Goal: Information Seeking & Learning: Learn about a topic

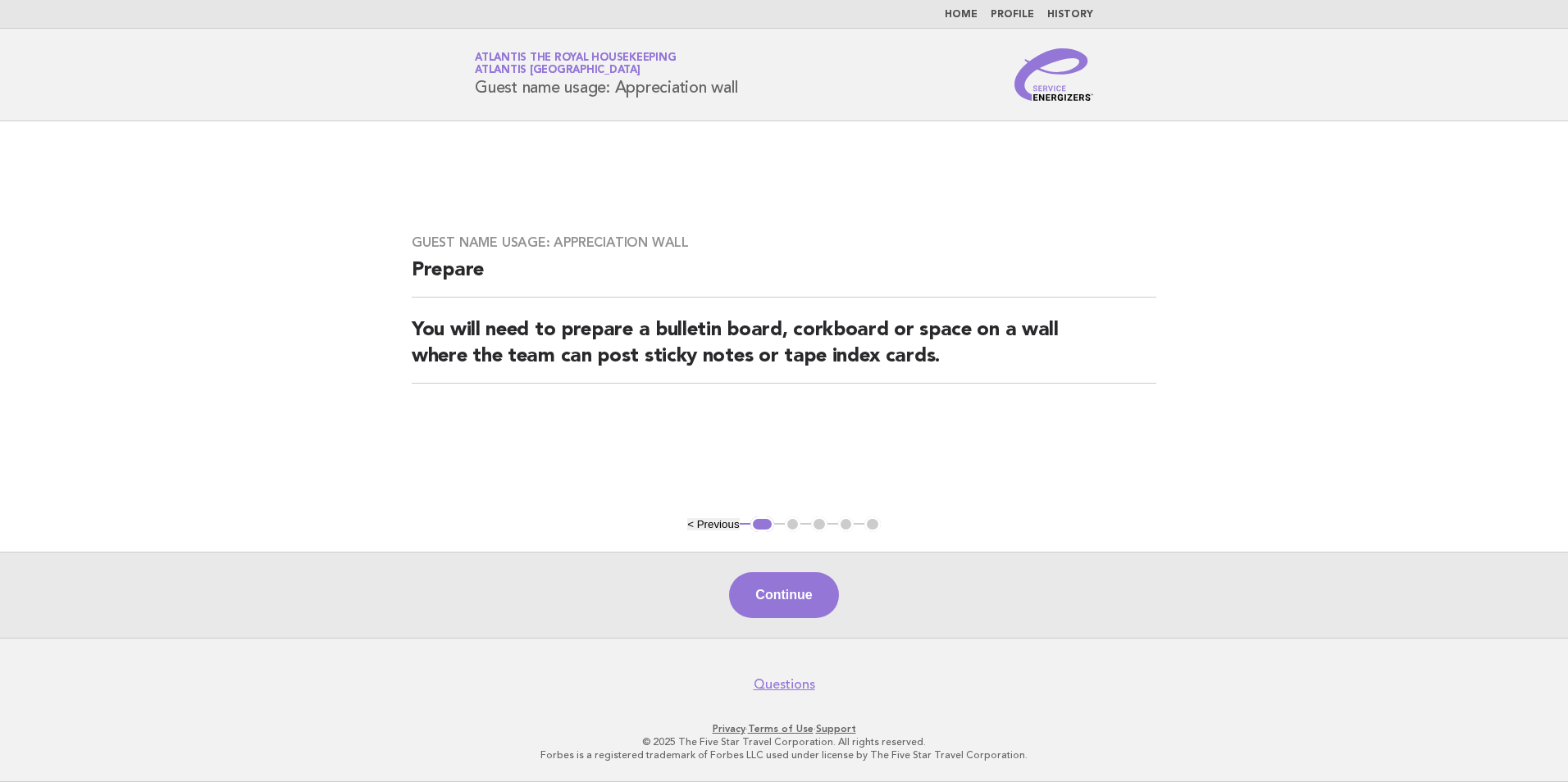
click at [805, 588] on button "Continue" at bounding box center [783, 594] width 109 height 46
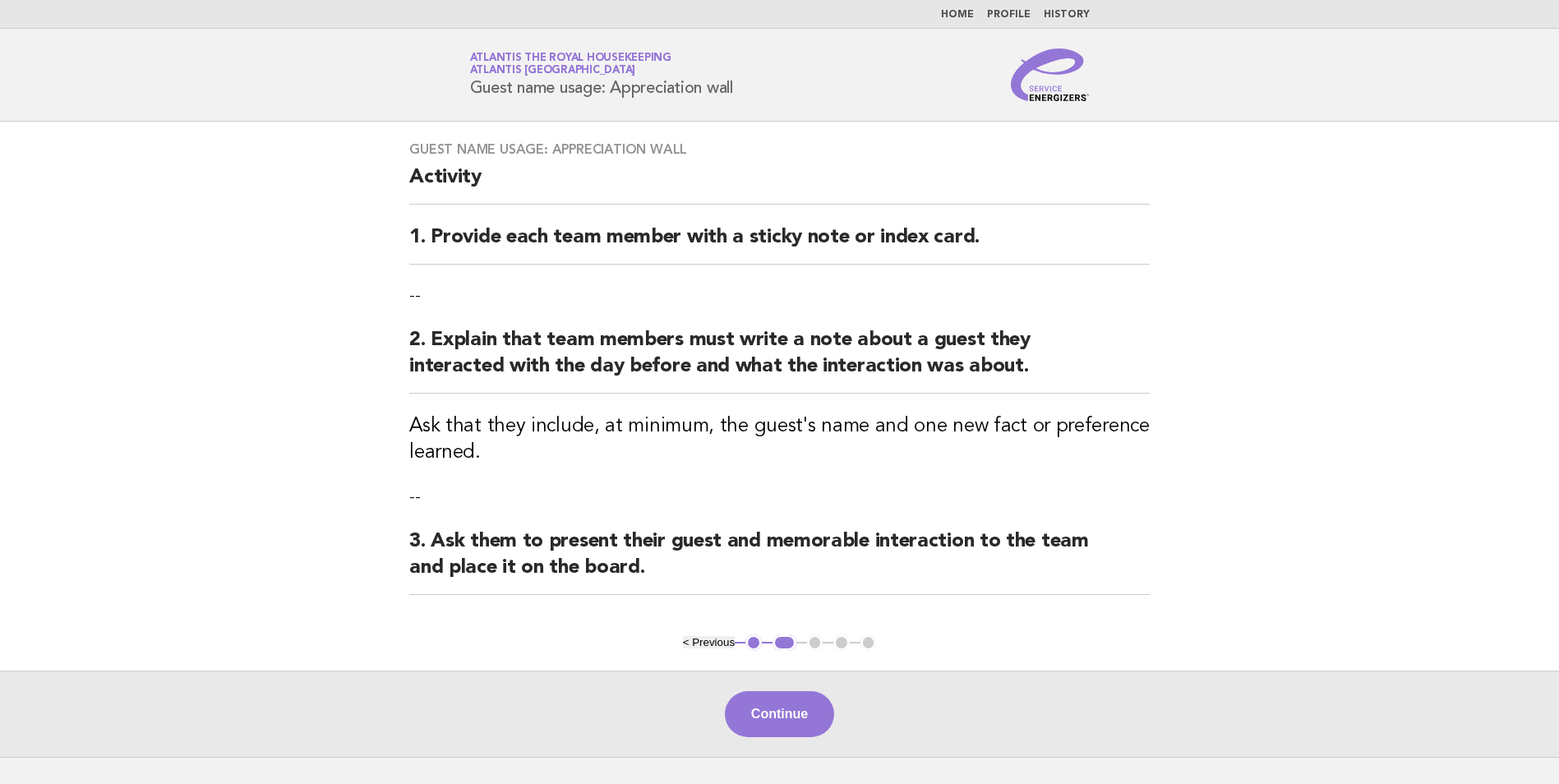
click at [693, 643] on button "< Previous" at bounding box center [709, 643] width 52 height 13
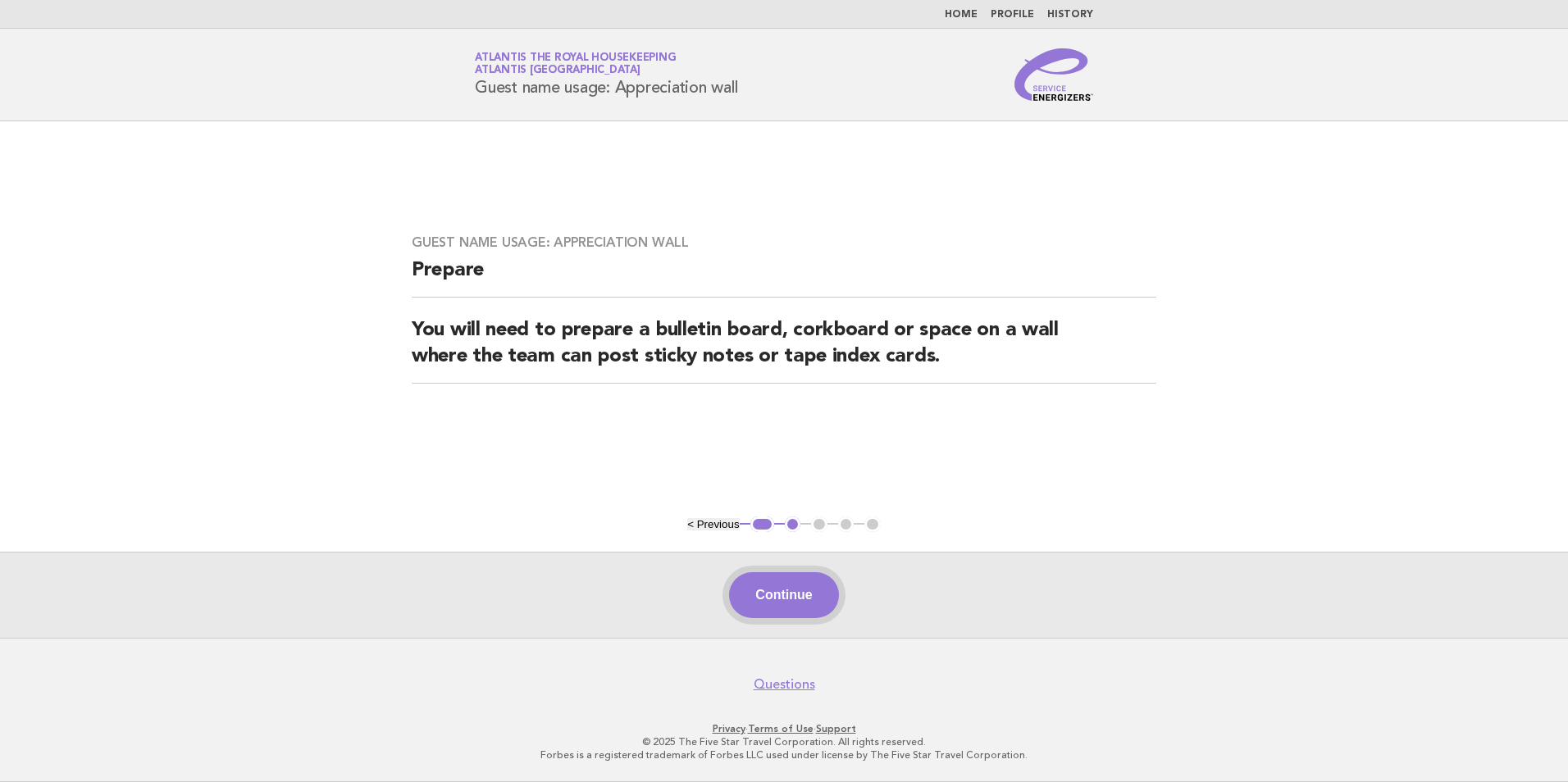
click at [804, 601] on button "Continue" at bounding box center [783, 594] width 109 height 46
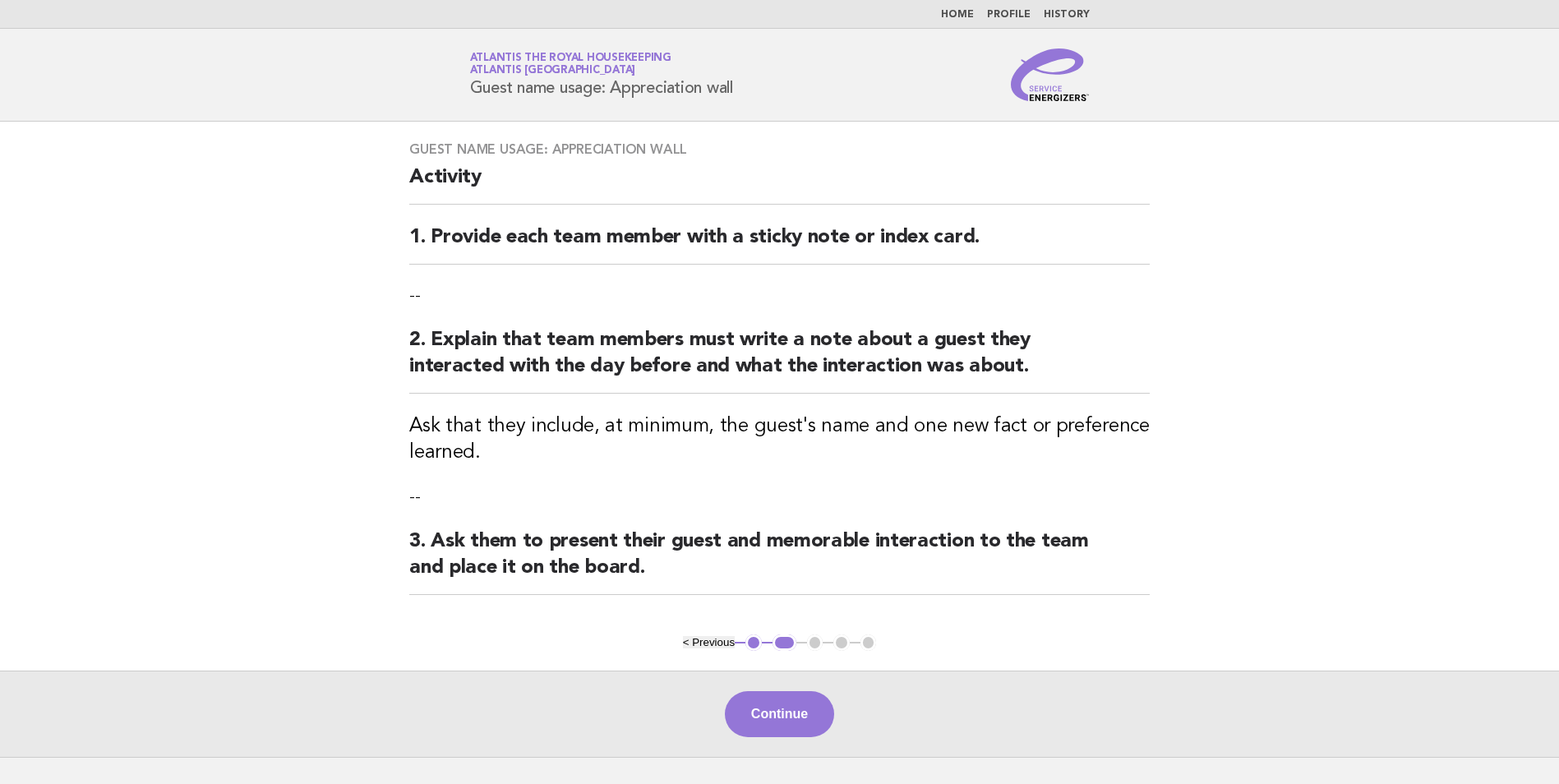
click at [963, 14] on link "Home" at bounding box center [958, 14] width 33 height 10
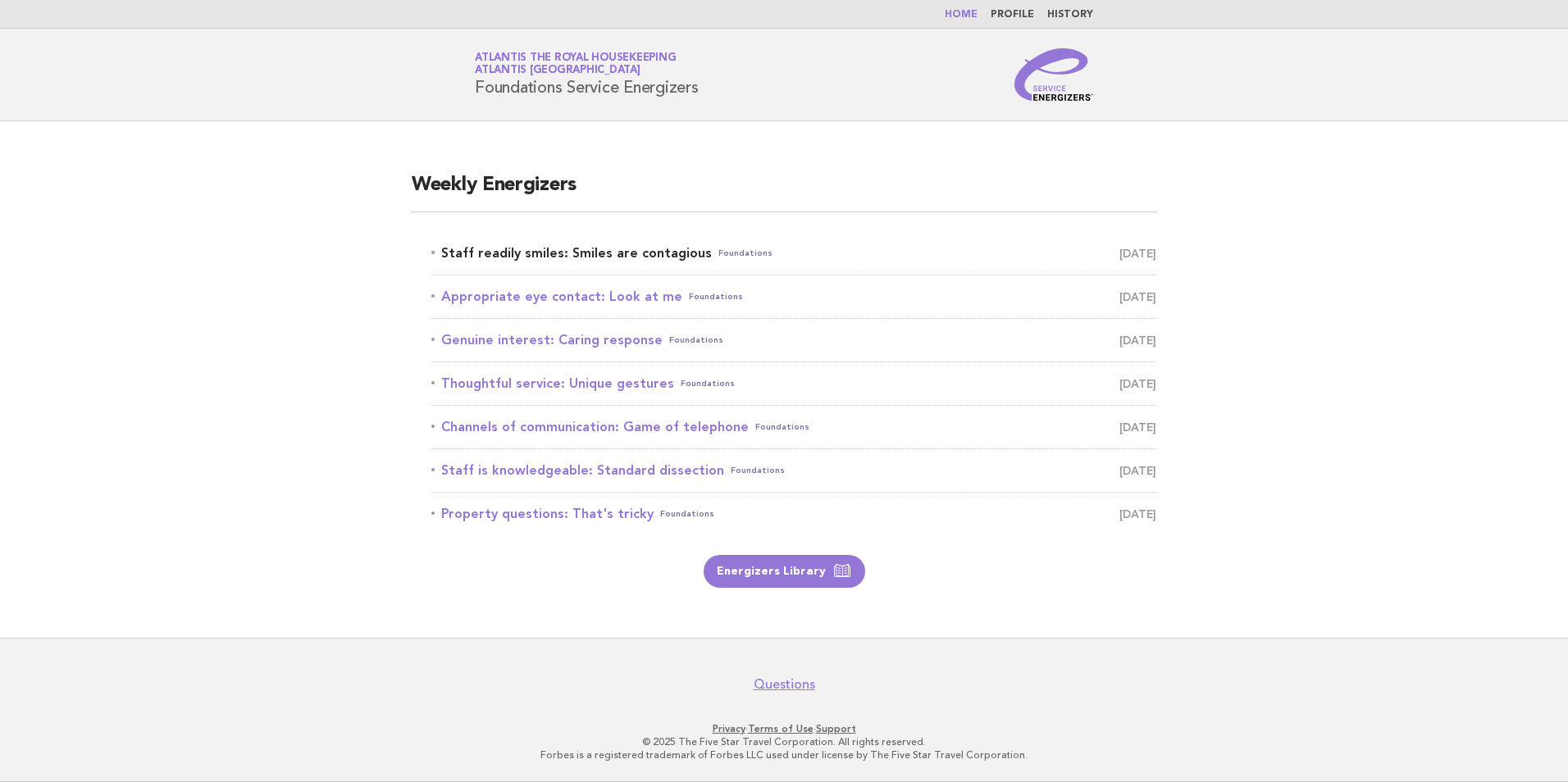
click at [653, 246] on link "Staff readily smiles: Smiles are contagious Foundations August 25" at bounding box center [793, 253] width 725 height 23
